Goal: Information Seeking & Learning: Learn about a topic

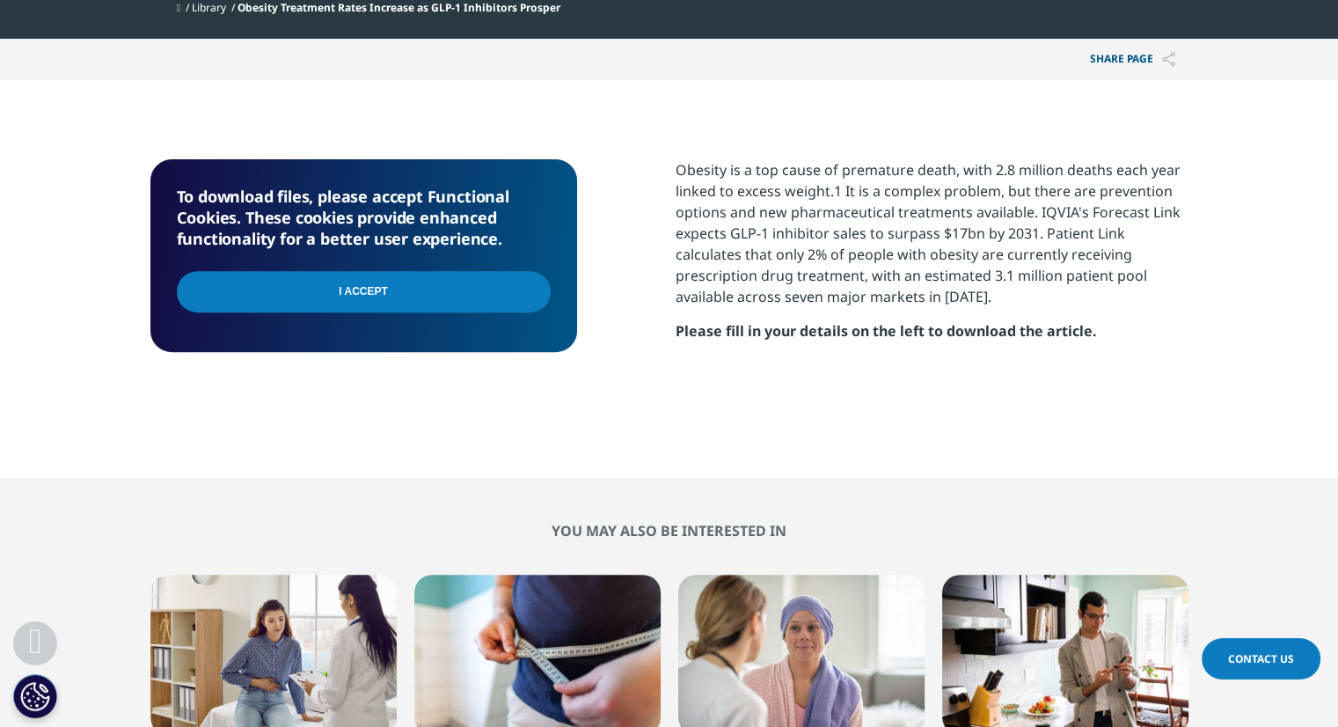
scroll to position [616, 0]
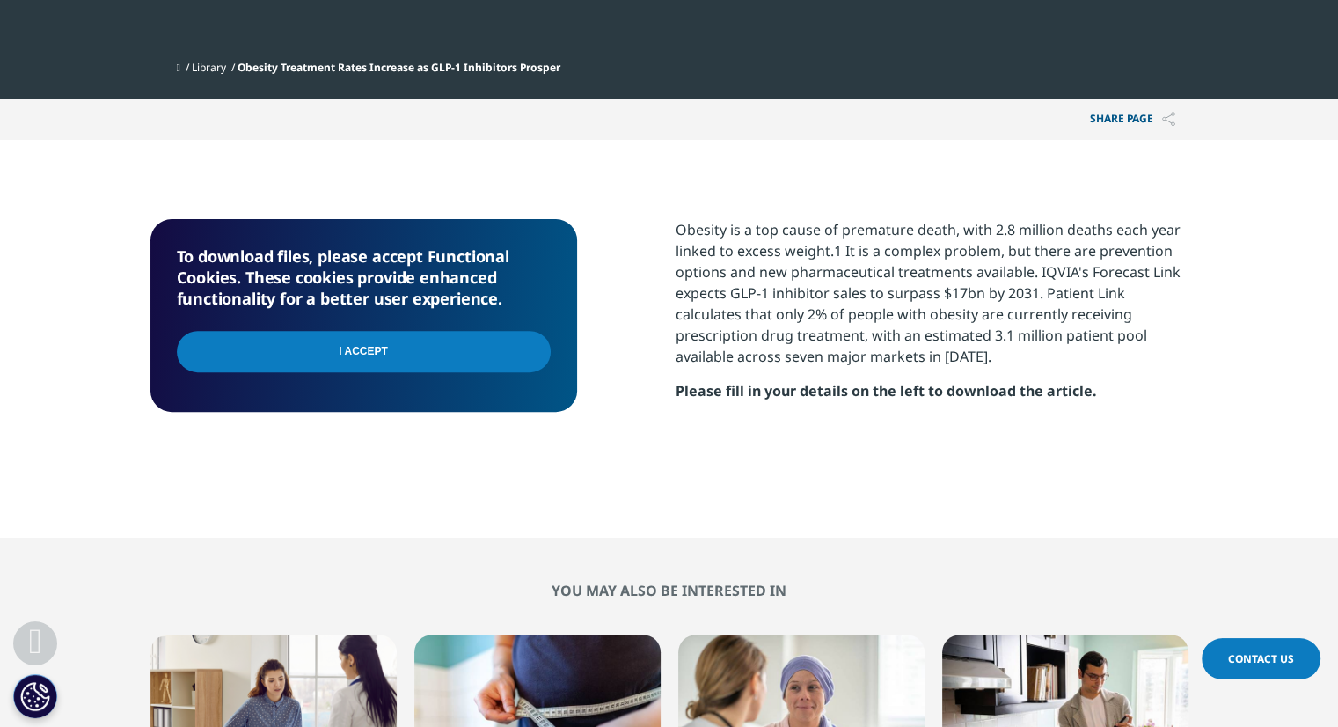
click at [407, 350] on input "I Accept" at bounding box center [364, 351] width 374 height 41
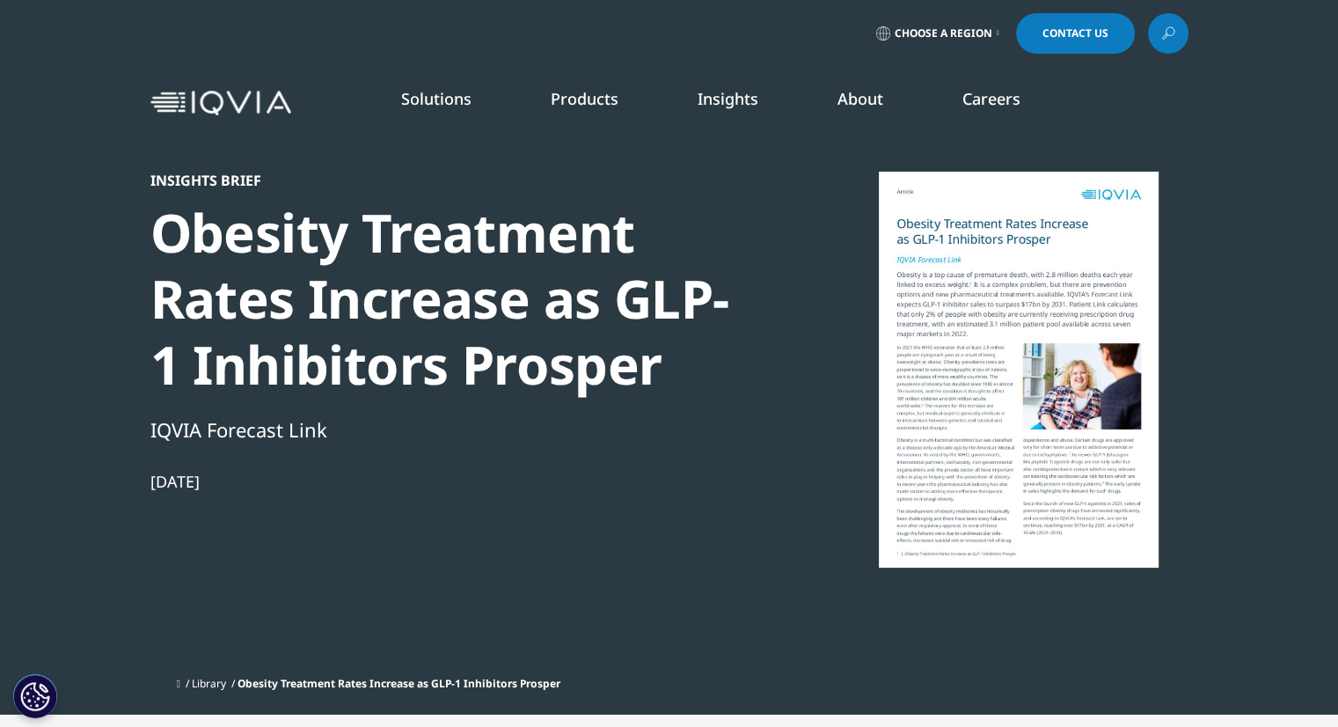
click at [982, 268] on div at bounding box center [1019, 370] width 340 height 396
click at [1034, 397] on div at bounding box center [1019, 370] width 340 height 396
click at [1035, 398] on div at bounding box center [1019, 370] width 340 height 396
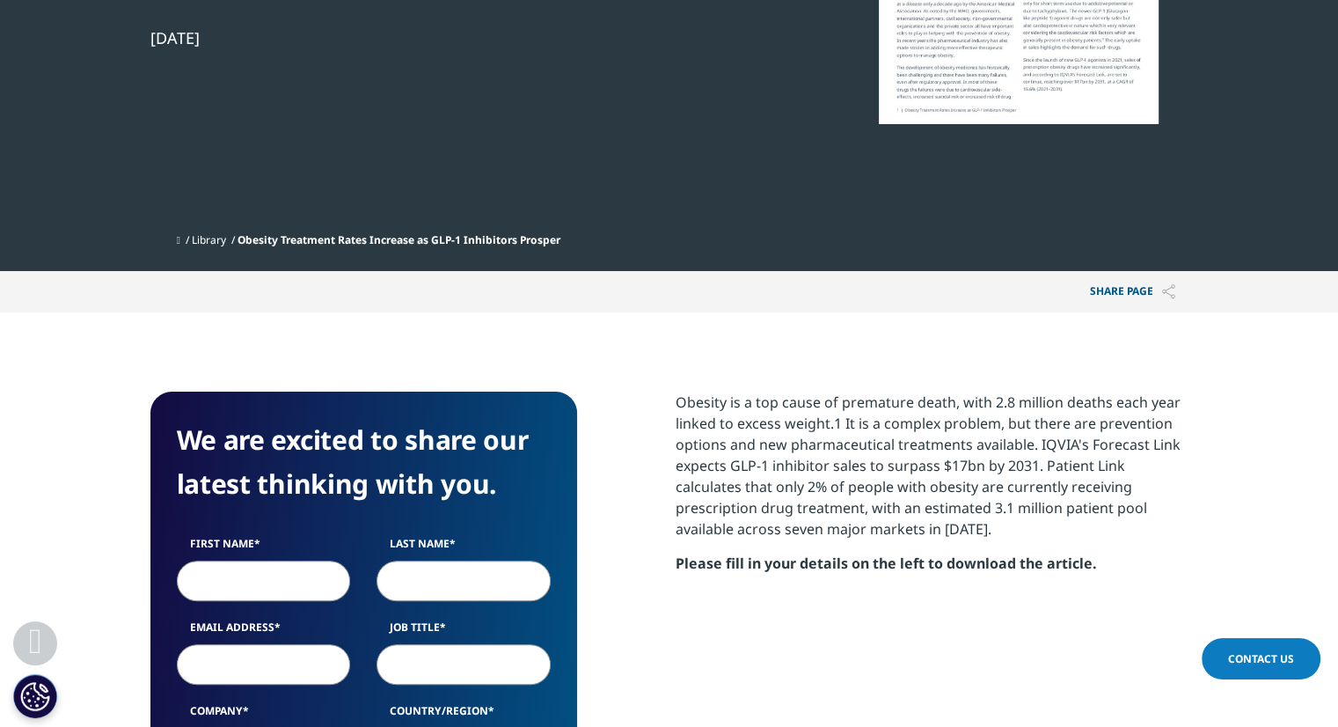
scroll to position [616, 0]
